Goal: Check status: Check status

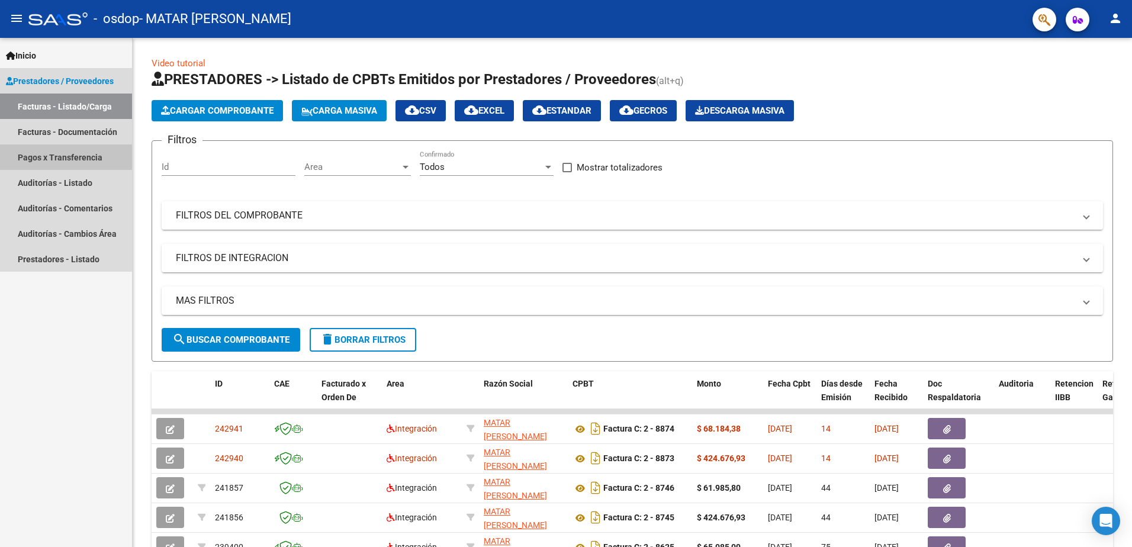
click at [88, 159] on link "Pagos x Transferencia" at bounding box center [66, 156] width 132 height 25
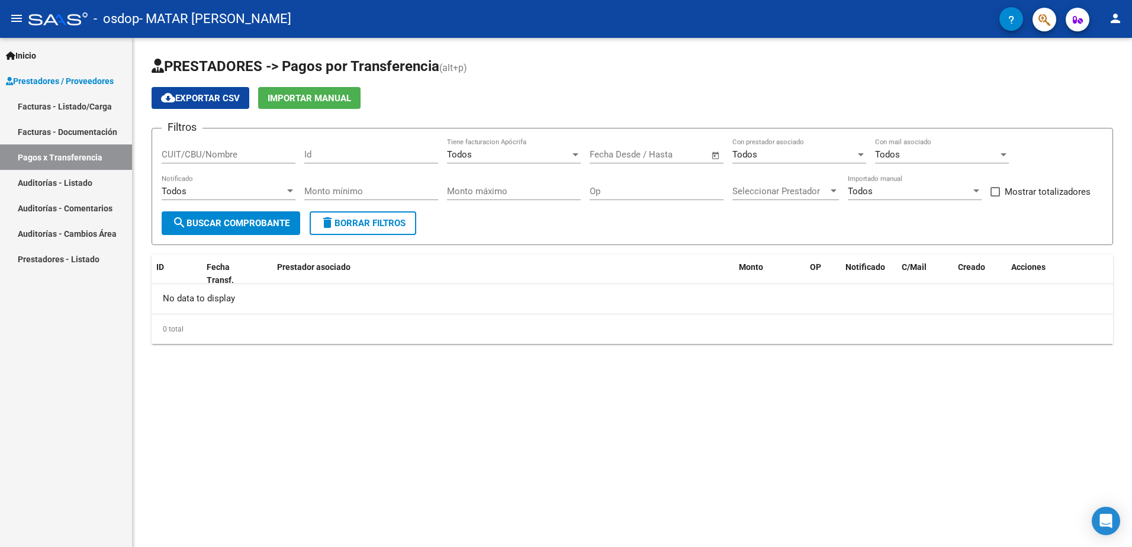
click at [715, 157] on span "Open calendar" at bounding box center [716, 155] width 28 height 28
drag, startPoint x: 677, startPoint y: 238, endPoint x: 670, endPoint y: 236, distance: 7.3
click at [670, 236] on span "1" at bounding box center [677, 240] width 21 height 21
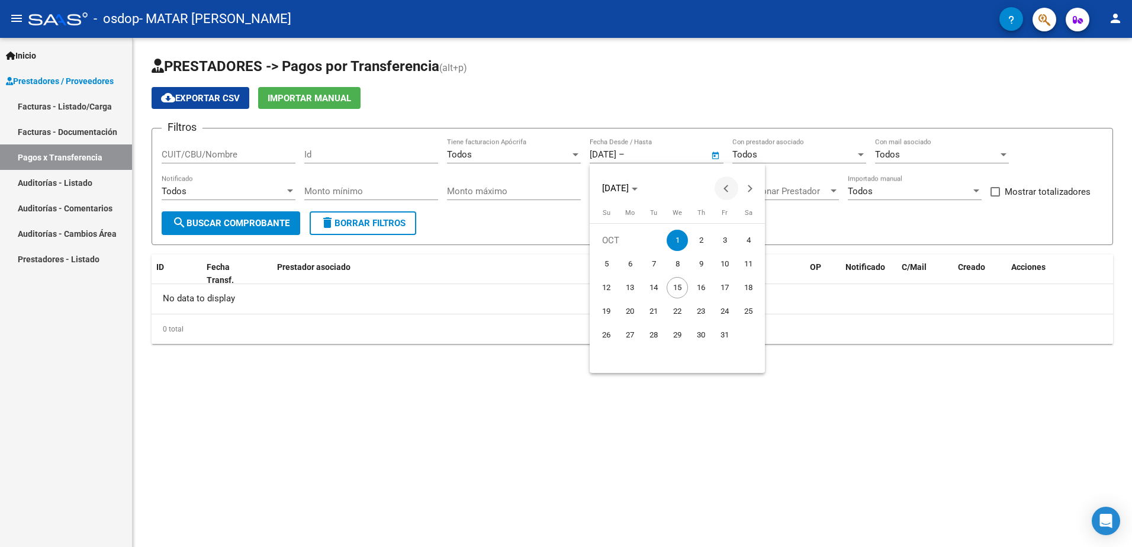
click at [726, 190] on button "Previous month" at bounding box center [727, 188] width 24 height 24
click at [629, 262] on span "1" at bounding box center [629, 263] width 21 height 21
type input "[DATE]"
click at [677, 153] on div at bounding box center [566, 273] width 1132 height 547
click at [713, 157] on span "Open calendar" at bounding box center [716, 155] width 28 height 28
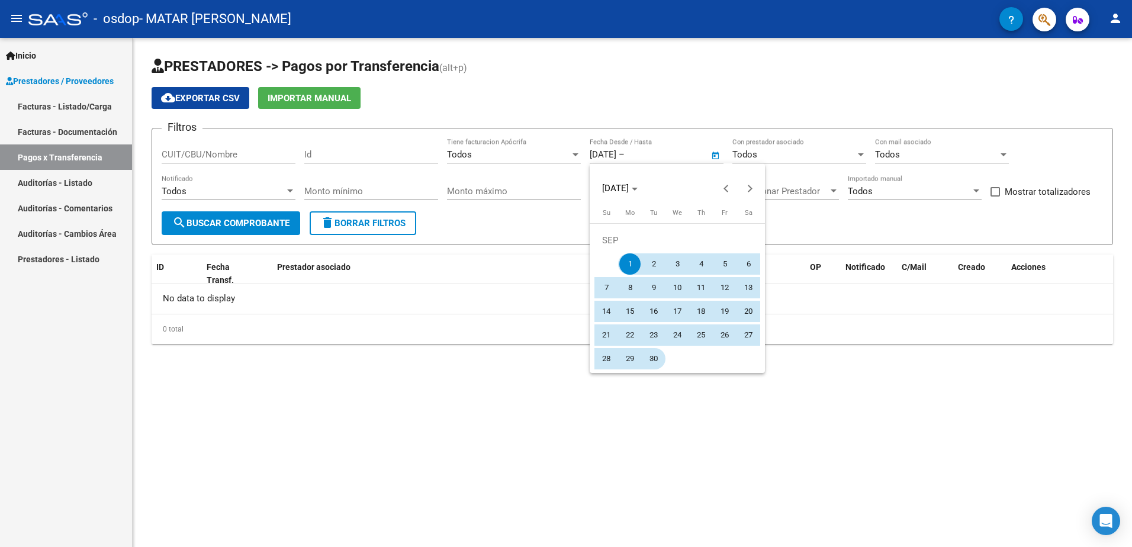
click at [649, 354] on span "30" at bounding box center [653, 358] width 21 height 21
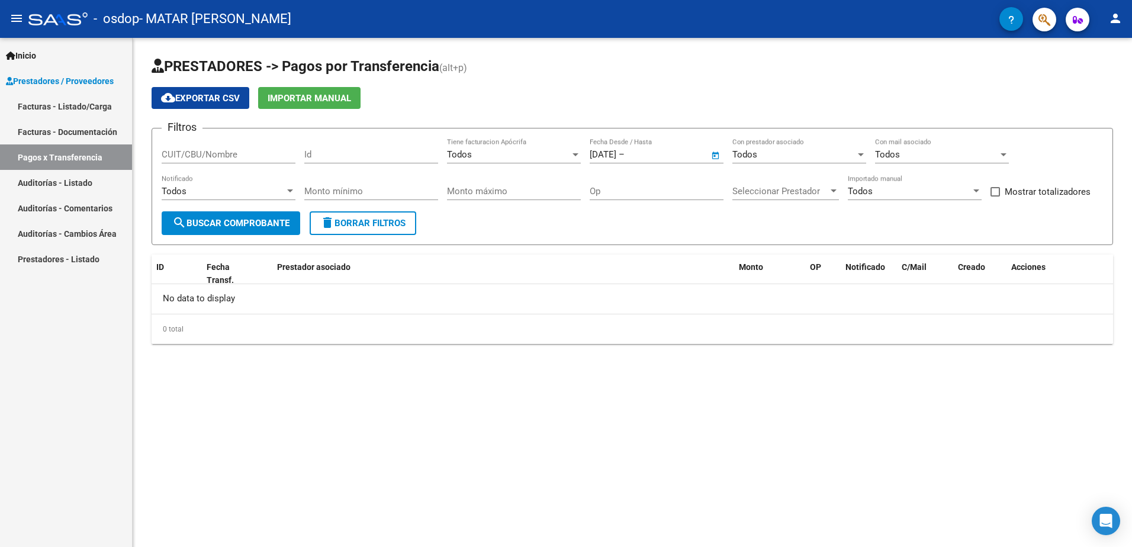
type input "[DATE]"
click at [239, 224] on span "search Buscar Comprobante" at bounding box center [230, 223] width 117 height 11
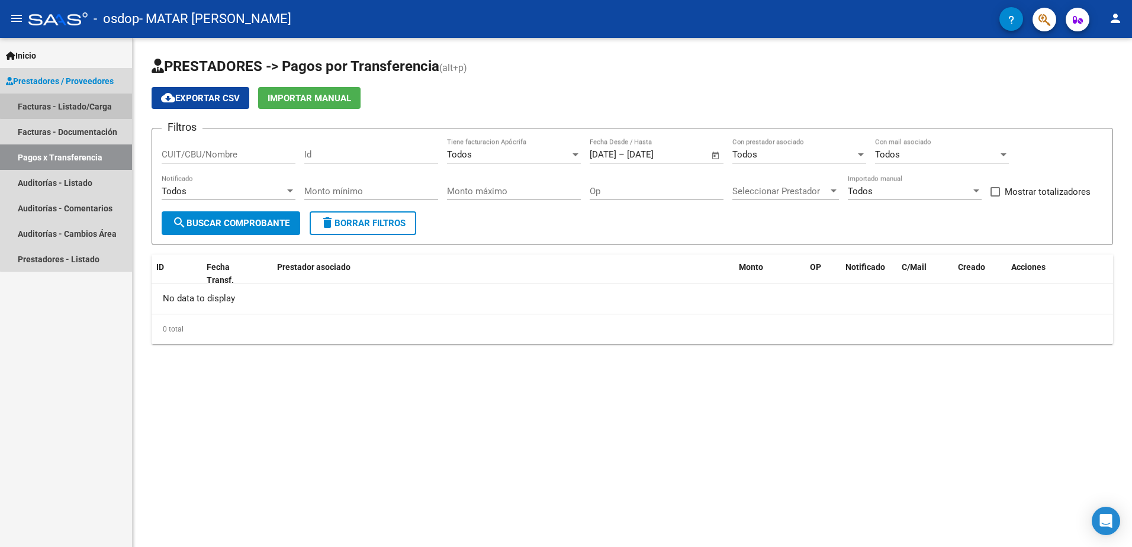
click at [76, 99] on link "Facturas - Listado/Carga" at bounding box center [66, 106] width 132 height 25
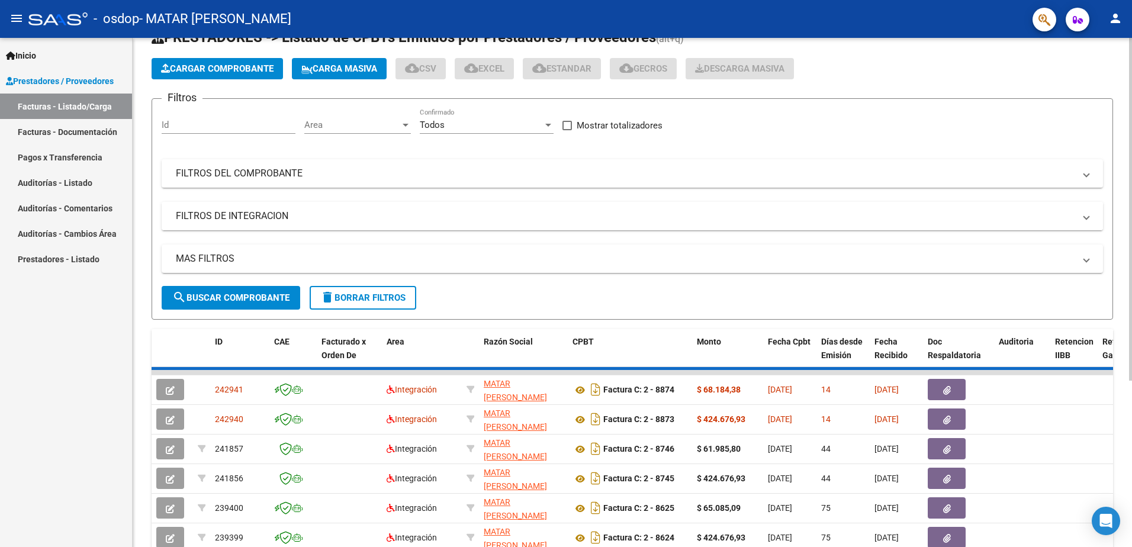
scroll to position [244, 0]
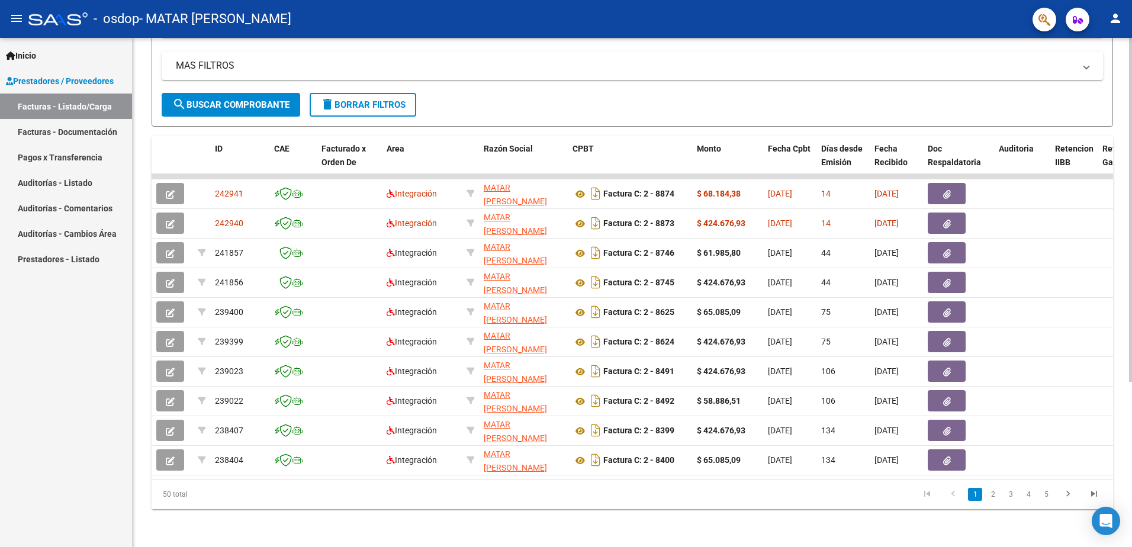
click at [998, 495] on link "2" at bounding box center [993, 494] width 14 height 13
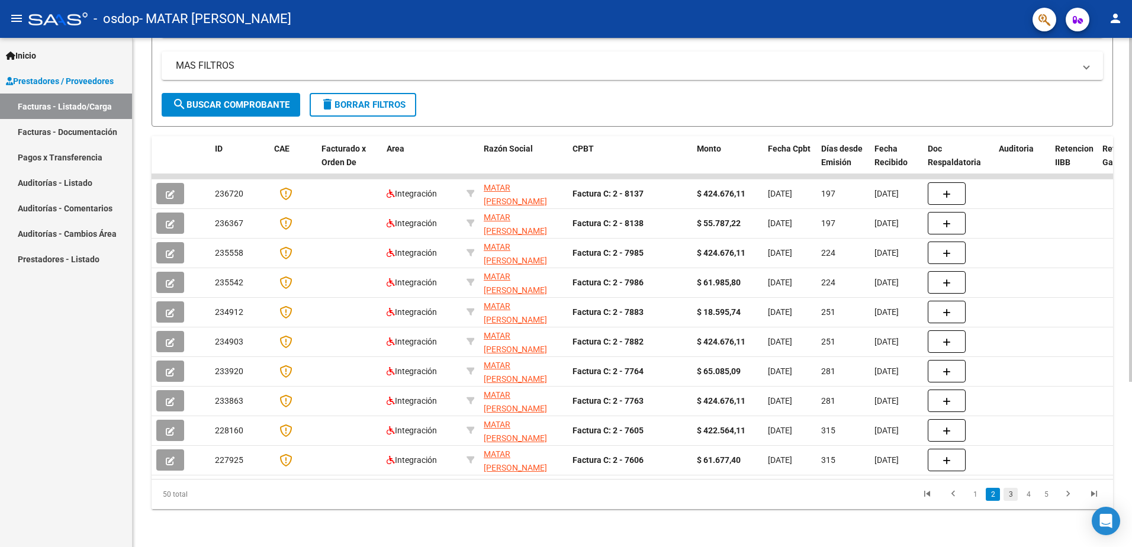
click at [1011, 492] on link "3" at bounding box center [1011, 494] width 14 height 13
click at [1027, 496] on link "4" at bounding box center [1028, 494] width 14 height 13
click at [17, 16] on mat-icon "menu" at bounding box center [16, 18] width 14 height 14
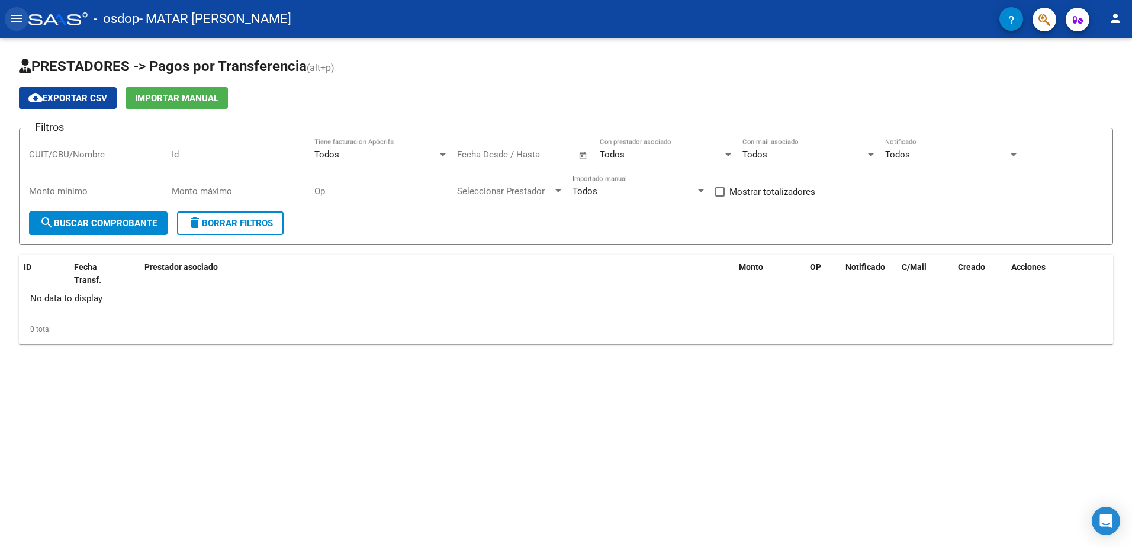
click at [16, 17] on mat-icon "menu" at bounding box center [16, 18] width 14 height 14
